Goal: Navigation & Orientation: Find specific page/section

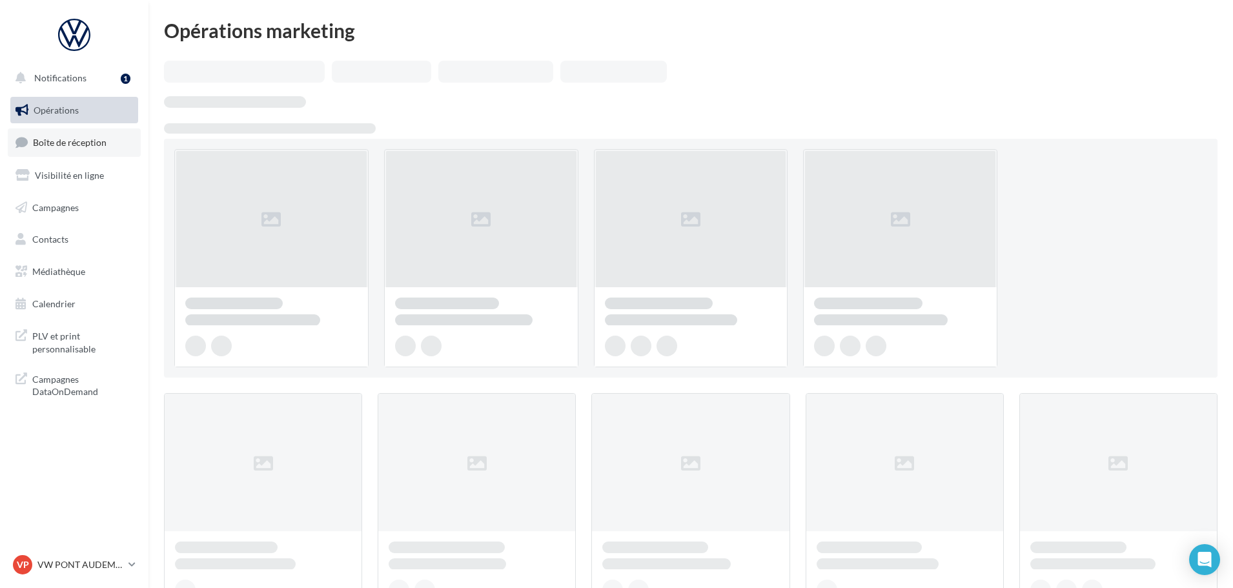
click at [70, 137] on span "Boîte de réception" at bounding box center [70, 142] width 74 height 11
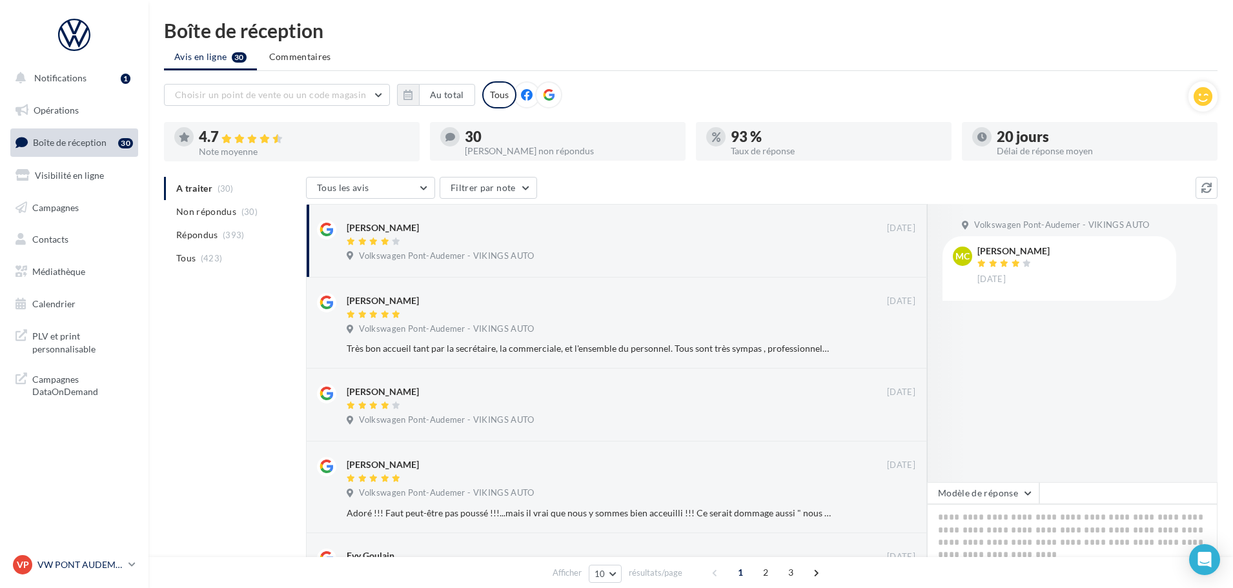
click at [88, 560] on p "VW PONT AUDEMER" at bounding box center [80, 565] width 86 height 13
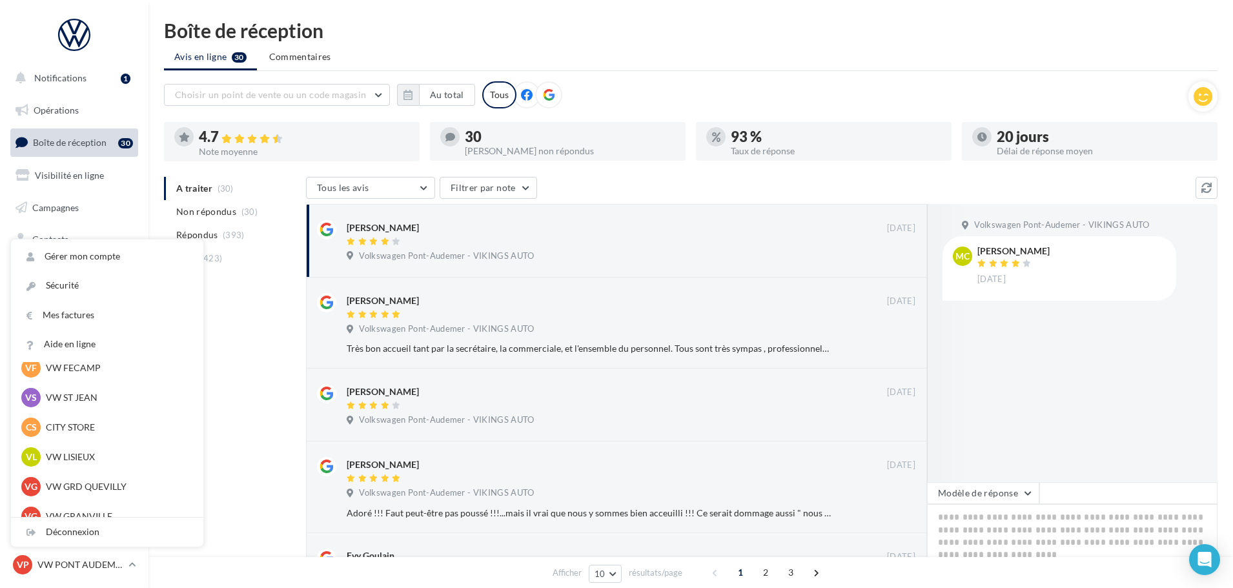
scroll to position [258, 0]
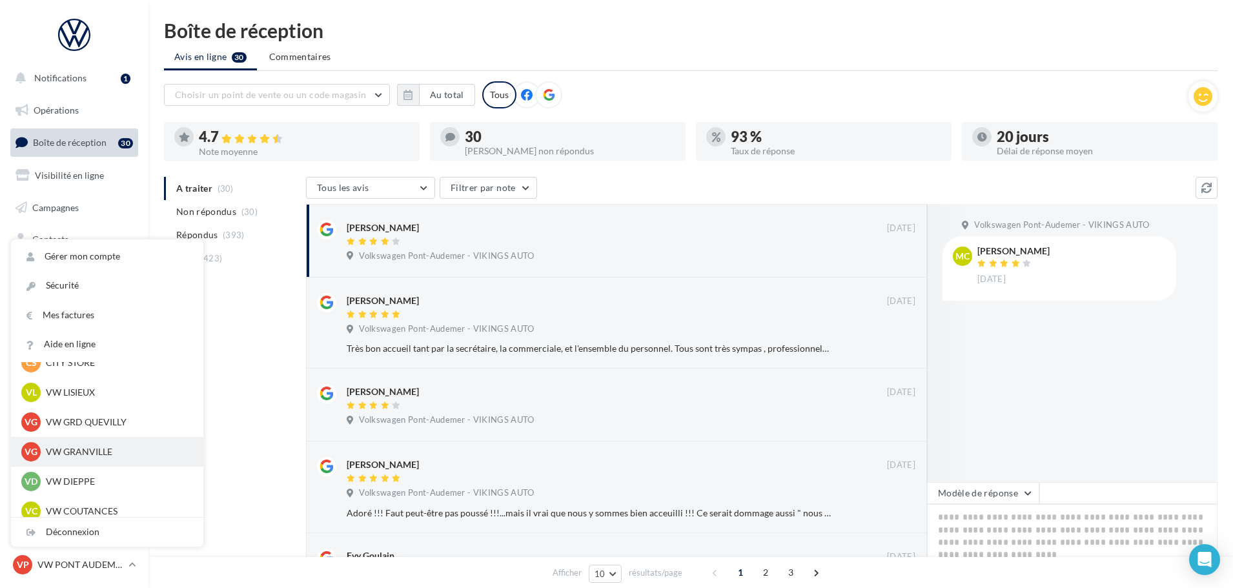
click at [92, 455] on p "VW GRANVILLE" at bounding box center [117, 452] width 142 height 13
